Goal: Check status: Check status

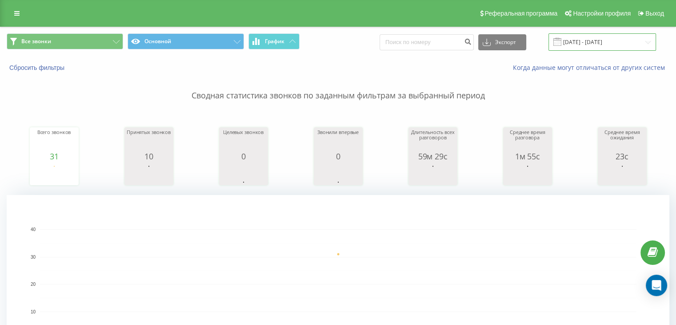
click at [598, 40] on input "[DATE] - [DATE]" at bounding box center [603, 41] width 108 height 17
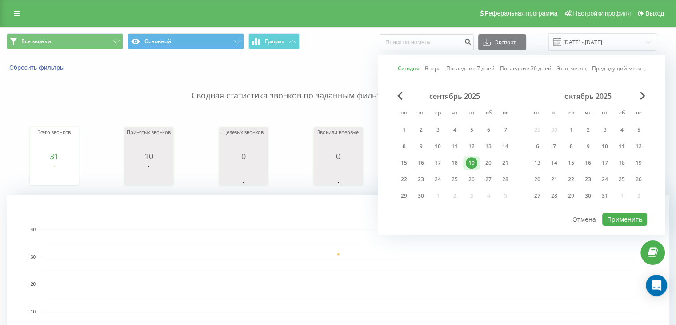
click at [471, 164] on div "19" at bounding box center [472, 163] width 12 height 12
click at [627, 217] on button "Применить" at bounding box center [625, 219] width 45 height 13
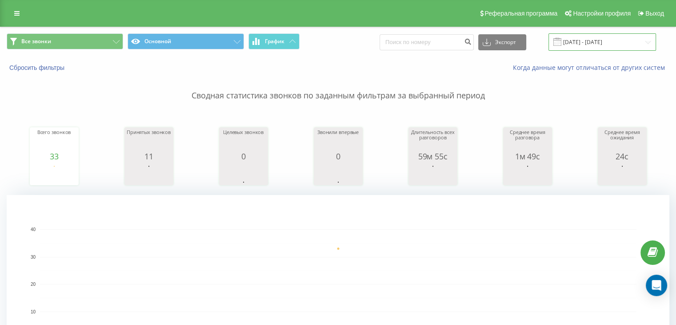
click at [591, 40] on input "[DATE] - [DATE]" at bounding box center [603, 41] width 108 height 17
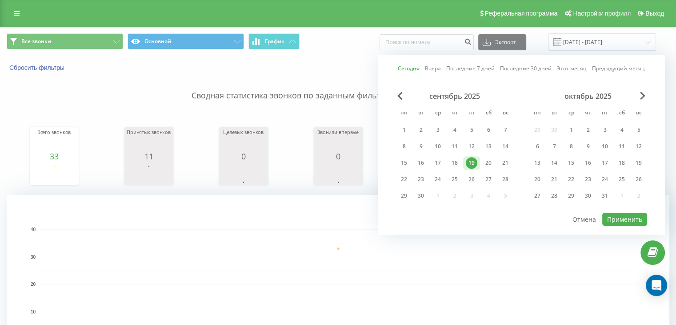
click at [474, 161] on div "19" at bounding box center [472, 163] width 12 height 12
click at [628, 216] on button "Применить" at bounding box center [625, 219] width 45 height 13
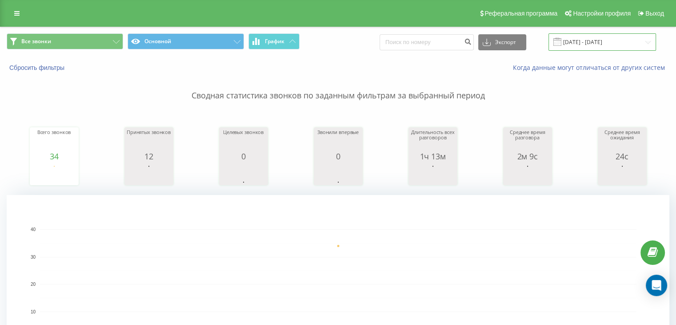
click at [599, 36] on input "[DATE] - [DATE]" at bounding box center [603, 41] width 108 height 17
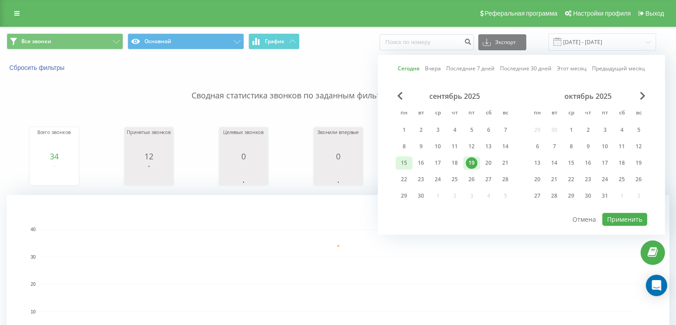
click at [399, 164] on div "15" at bounding box center [404, 163] width 12 height 12
click at [479, 161] on div "19" at bounding box center [471, 162] width 17 height 13
click at [622, 216] on button "Применить" at bounding box center [625, 219] width 45 height 13
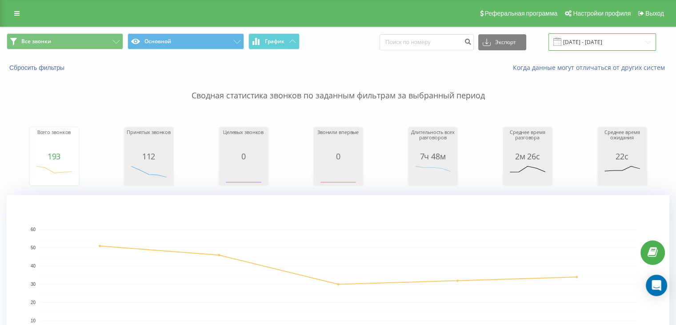
click at [608, 45] on input "[DATE] - [DATE]" at bounding box center [603, 41] width 108 height 17
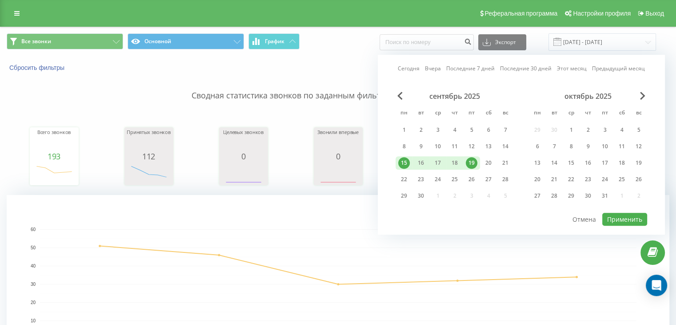
click at [471, 166] on div "19" at bounding box center [472, 163] width 12 height 12
click at [622, 219] on button "Применить" at bounding box center [625, 219] width 45 height 13
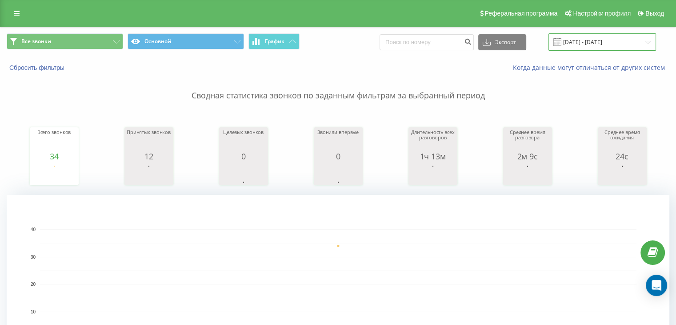
click at [607, 45] on input "[DATE] - [DATE]" at bounding box center [603, 41] width 108 height 17
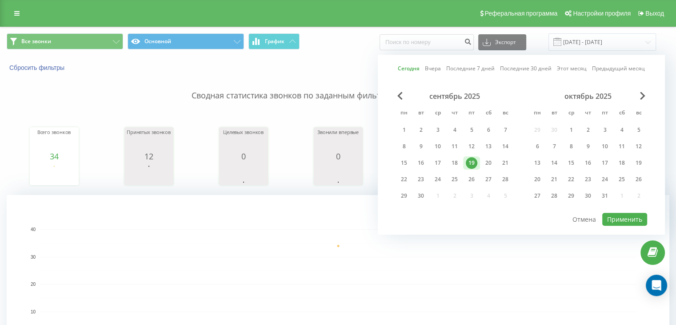
click at [474, 164] on div "19" at bounding box center [472, 163] width 12 height 12
click at [616, 217] on button "Применить" at bounding box center [625, 219] width 45 height 13
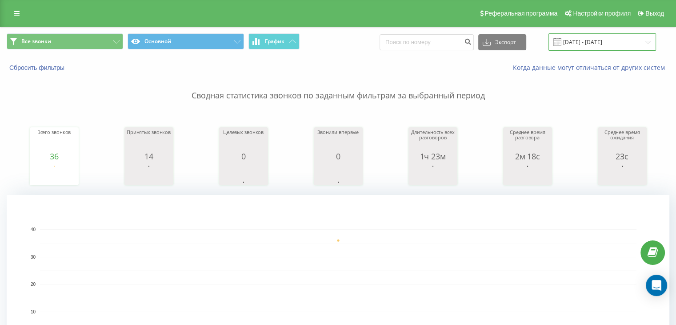
click at [591, 40] on input "[DATE] - [DATE]" at bounding box center [603, 41] width 108 height 17
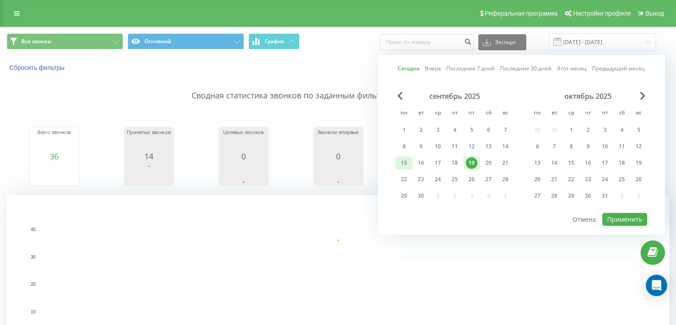
click at [402, 165] on div "15" at bounding box center [404, 163] width 12 height 12
click at [475, 163] on div "19" at bounding box center [472, 163] width 12 height 12
click at [621, 218] on button "Применить" at bounding box center [625, 219] width 45 height 13
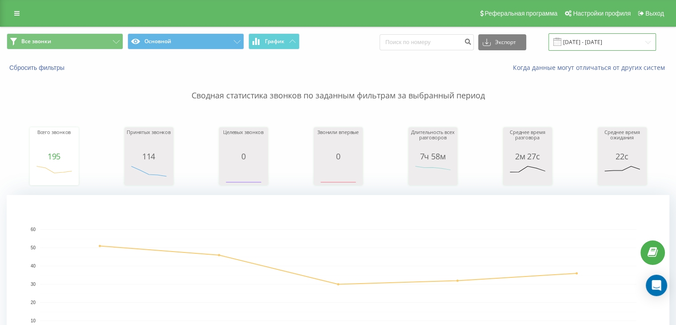
click at [580, 39] on input "[DATE] - [DATE]" at bounding box center [603, 41] width 108 height 17
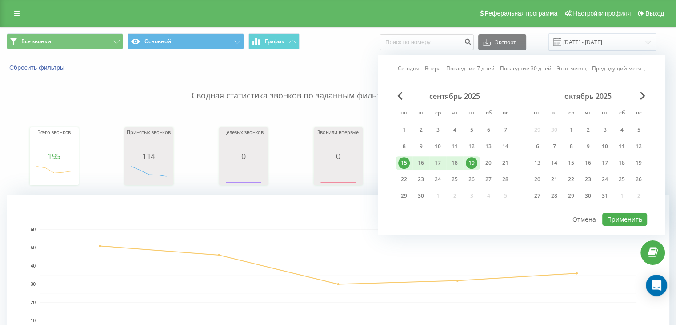
click at [474, 161] on div "19" at bounding box center [472, 163] width 12 height 12
click at [621, 219] on button "Применить" at bounding box center [625, 219] width 45 height 13
type input "[DATE] - [DATE]"
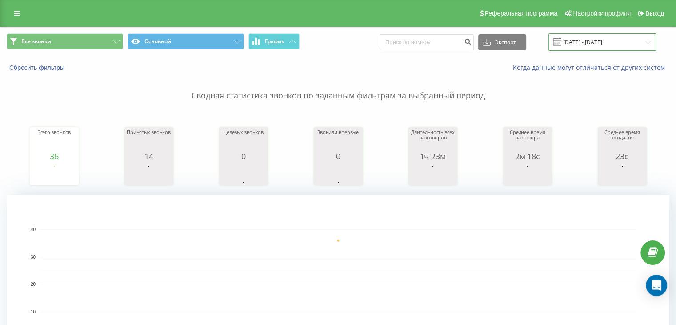
click at [595, 43] on input "[DATE] - [DATE]" at bounding box center [603, 41] width 108 height 17
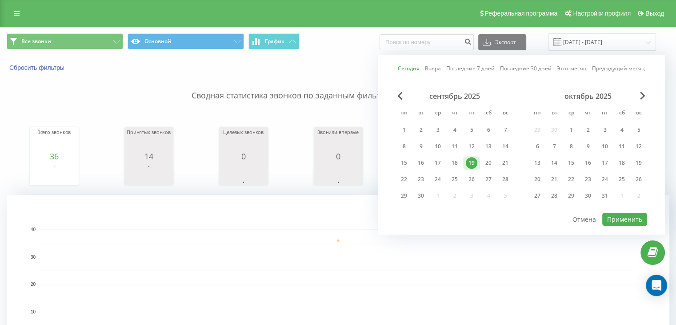
click at [475, 162] on div "19" at bounding box center [472, 163] width 12 height 12
click at [611, 221] on button "Применить" at bounding box center [625, 219] width 45 height 13
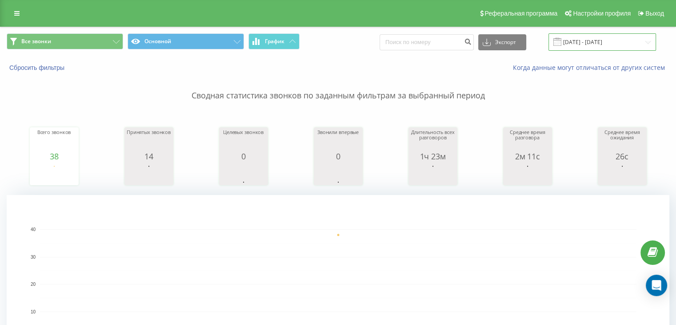
click at [583, 40] on input "[DATE] - [DATE]" at bounding box center [603, 41] width 108 height 17
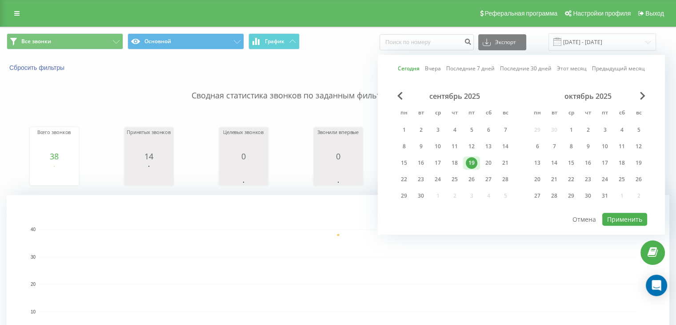
click at [471, 159] on div "19" at bounding box center [472, 163] width 12 height 12
click at [637, 216] on button "Применить" at bounding box center [625, 219] width 45 height 13
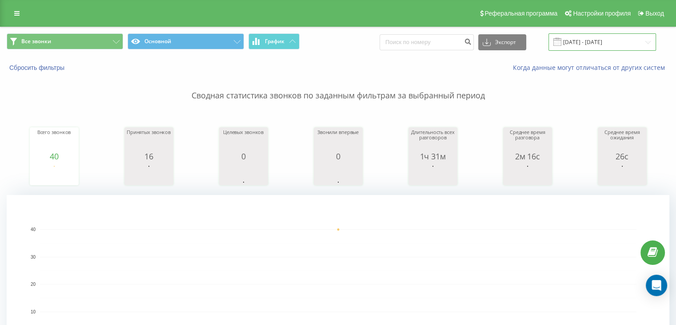
click at [596, 39] on input "[DATE] - [DATE]" at bounding box center [603, 41] width 108 height 17
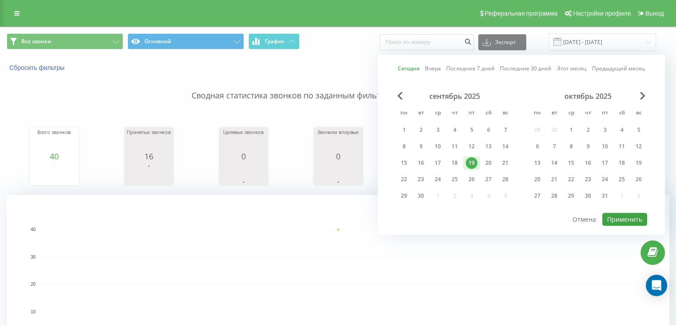
drag, startPoint x: 475, startPoint y: 164, endPoint x: 610, endPoint y: 215, distance: 144.1
click at [475, 164] on div "19" at bounding box center [472, 163] width 12 height 12
click at [628, 214] on button "Применить" at bounding box center [625, 219] width 45 height 13
